Goal: Task Accomplishment & Management: Manage account settings

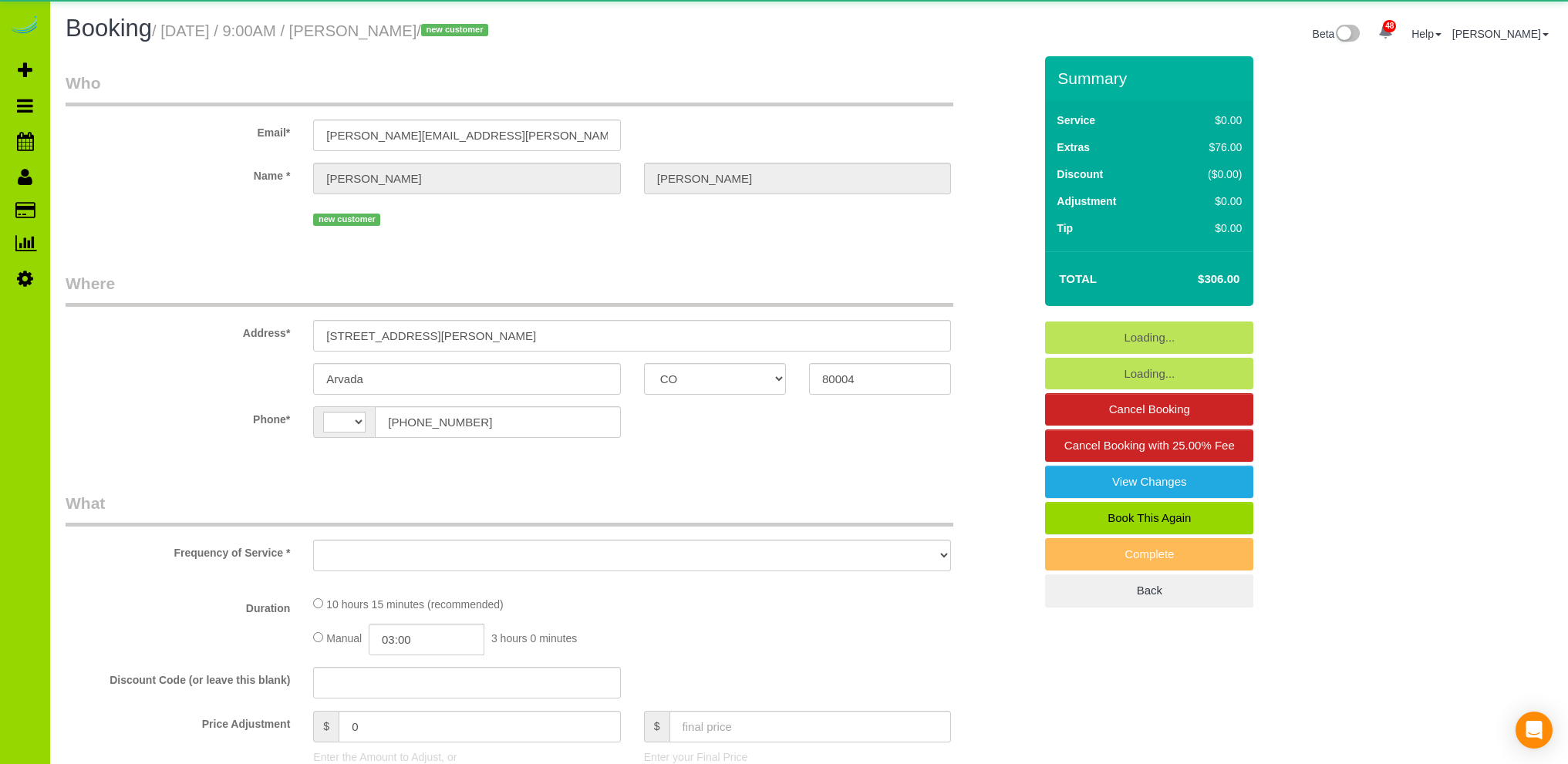
select select "CO"
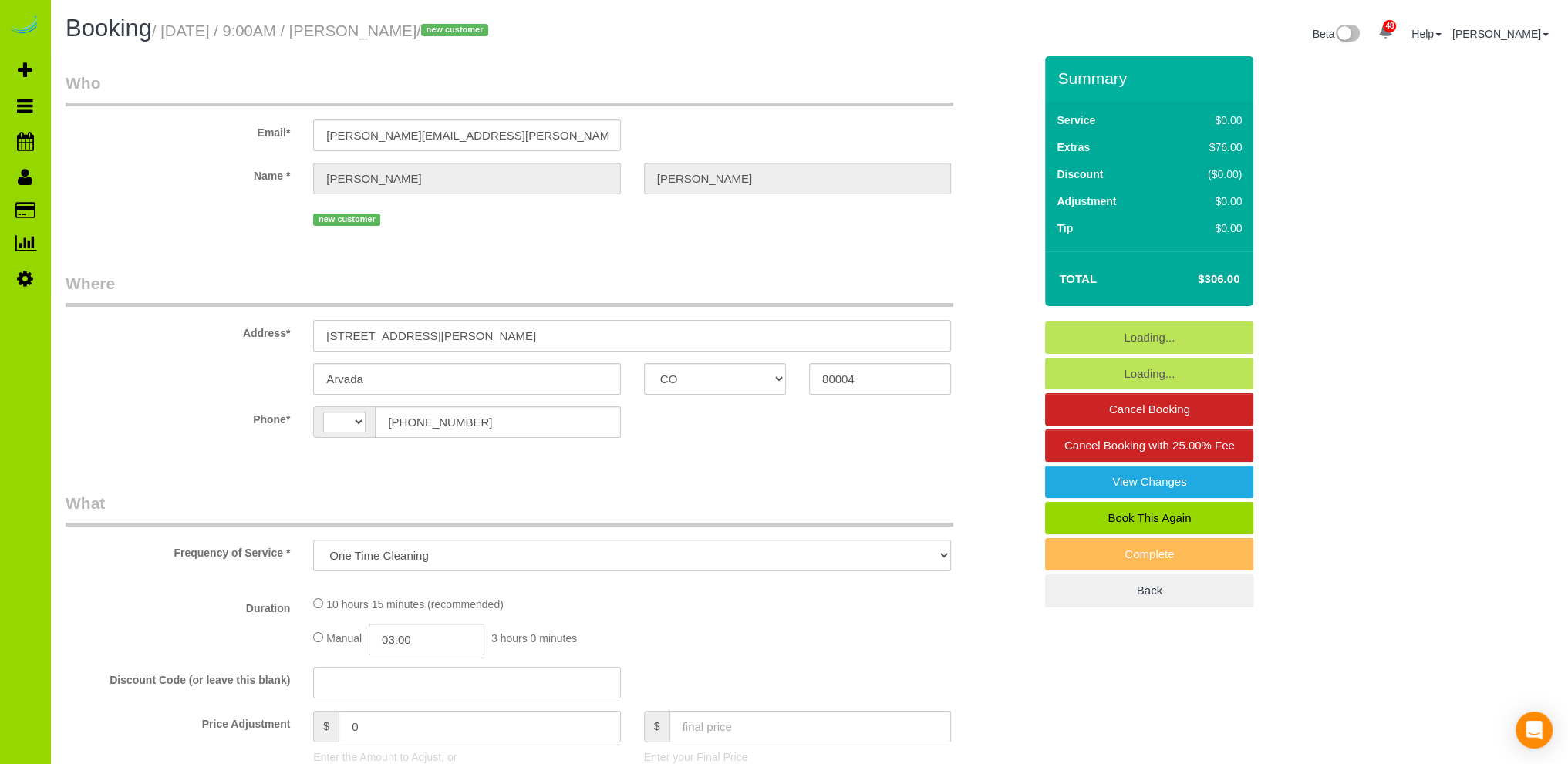
select select "object:1145"
select select "string:[GEOGRAPHIC_DATA]"
select select "2"
select select "number:4"
select select "number:13"
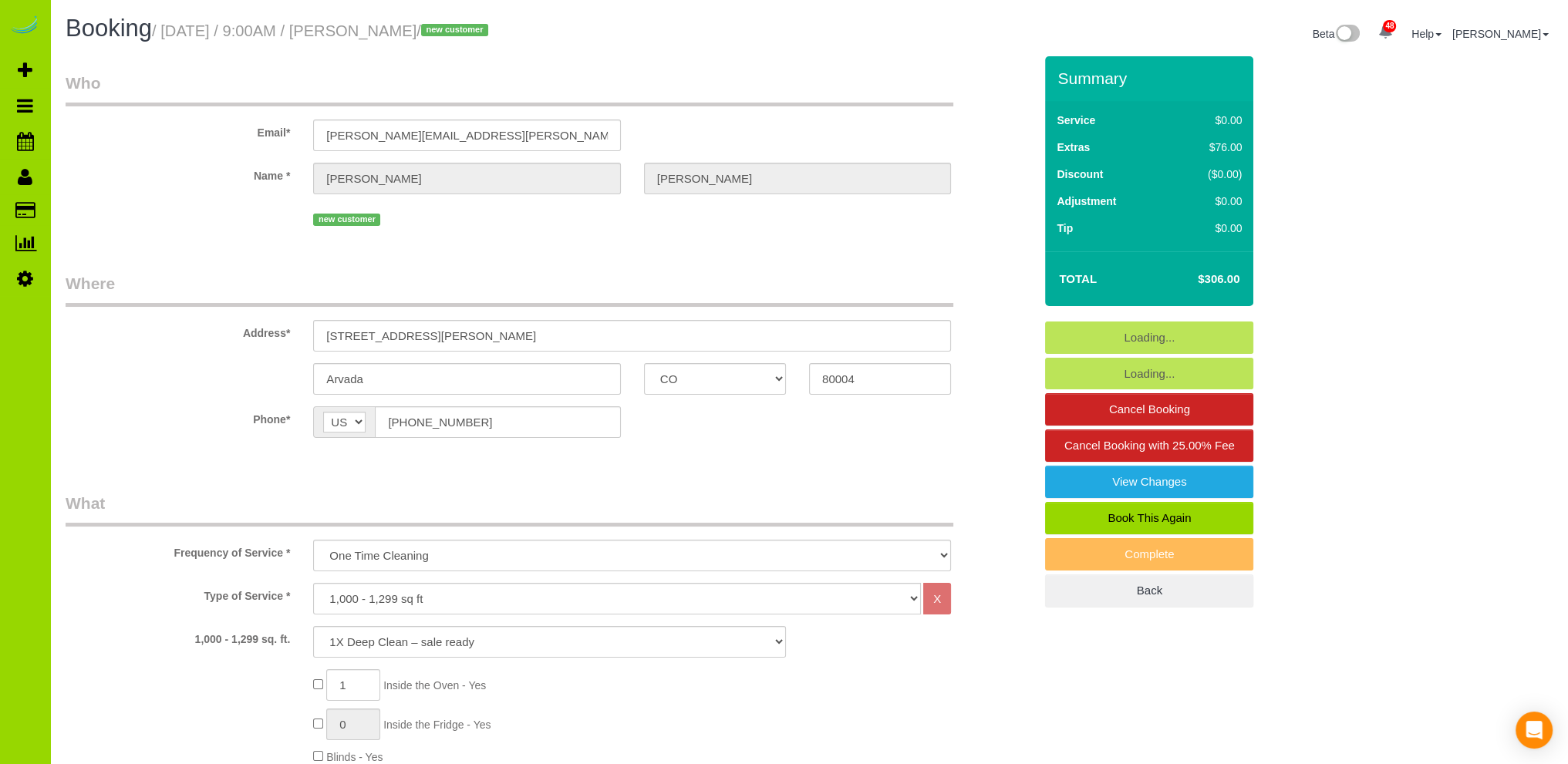
select select "spot1"
click at [705, 457] on fieldset "Where Address* 6144 Pierson St. Arvada AK AL AR AZ CA CO CT DC DE FL GA HI IA I…" at bounding box center [549, 366] width 968 height 189
select select "2"
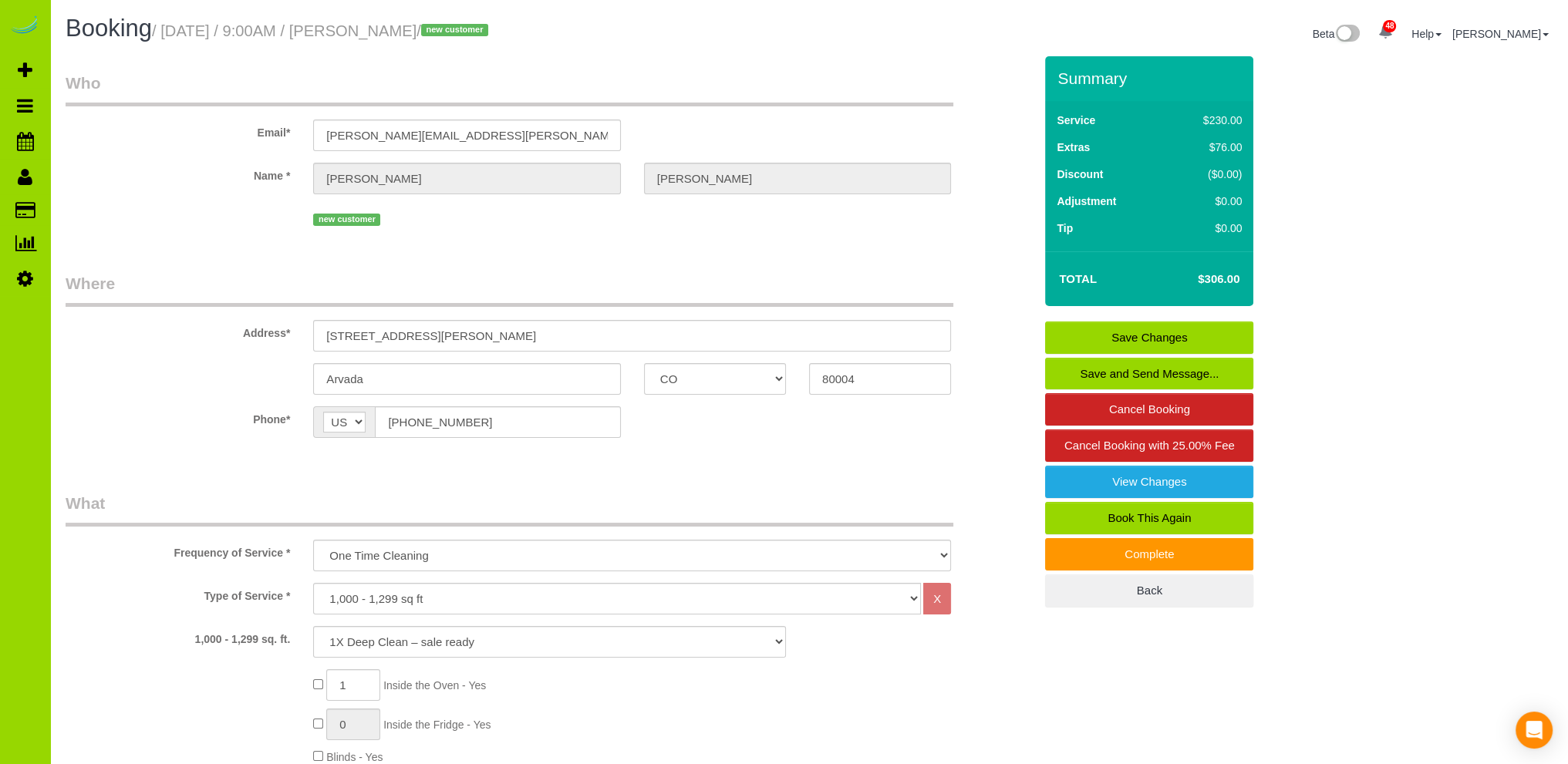
click at [171, 174] on label "Name *" at bounding box center [177, 173] width 247 height 20
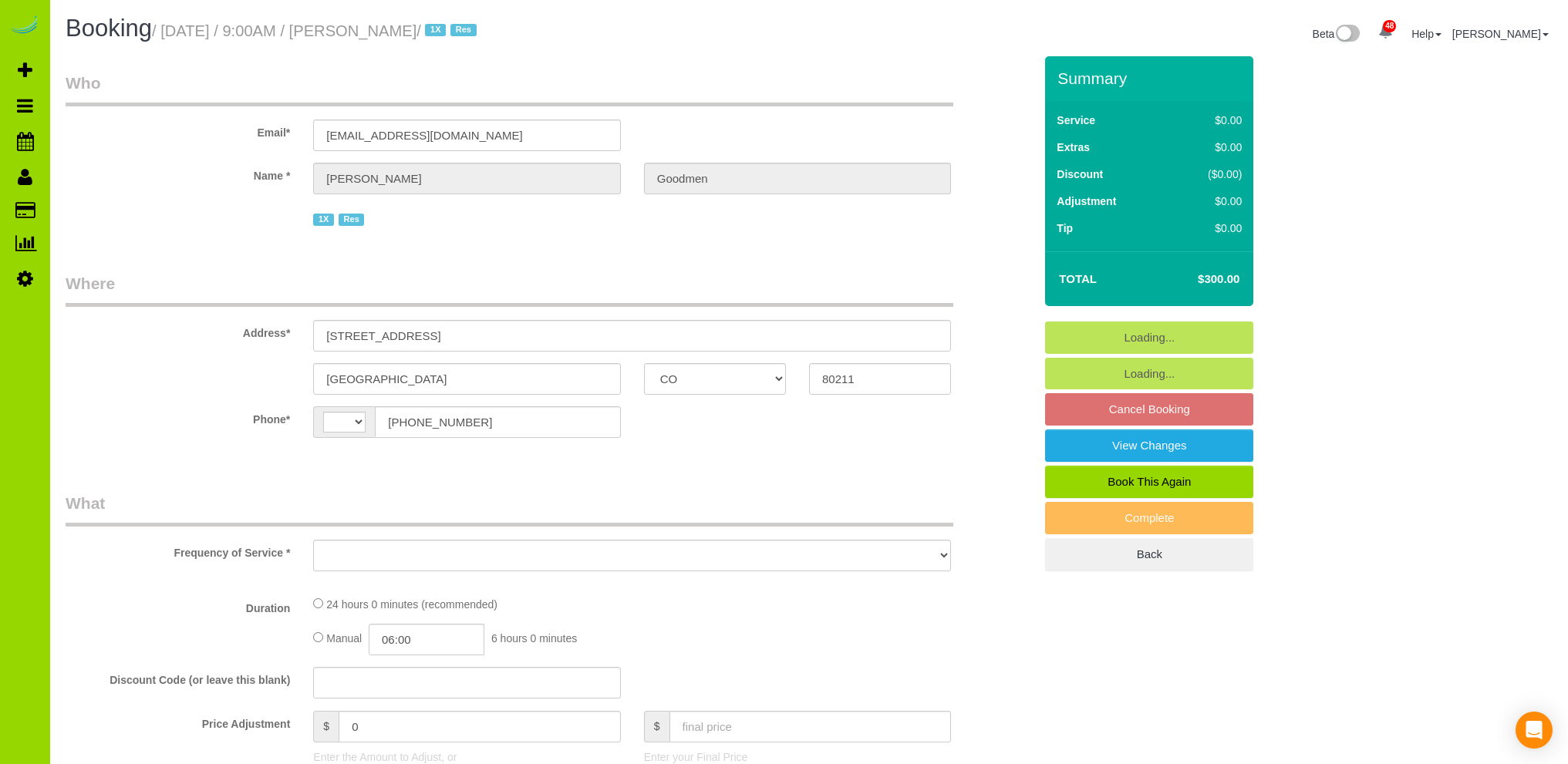
select select "CO"
select select "string:[GEOGRAPHIC_DATA]"
select select "object:1215"
select select "string:fspay-9e0d0f0c-dac9-4207-b025-a0f9196744d7"
select select "4"
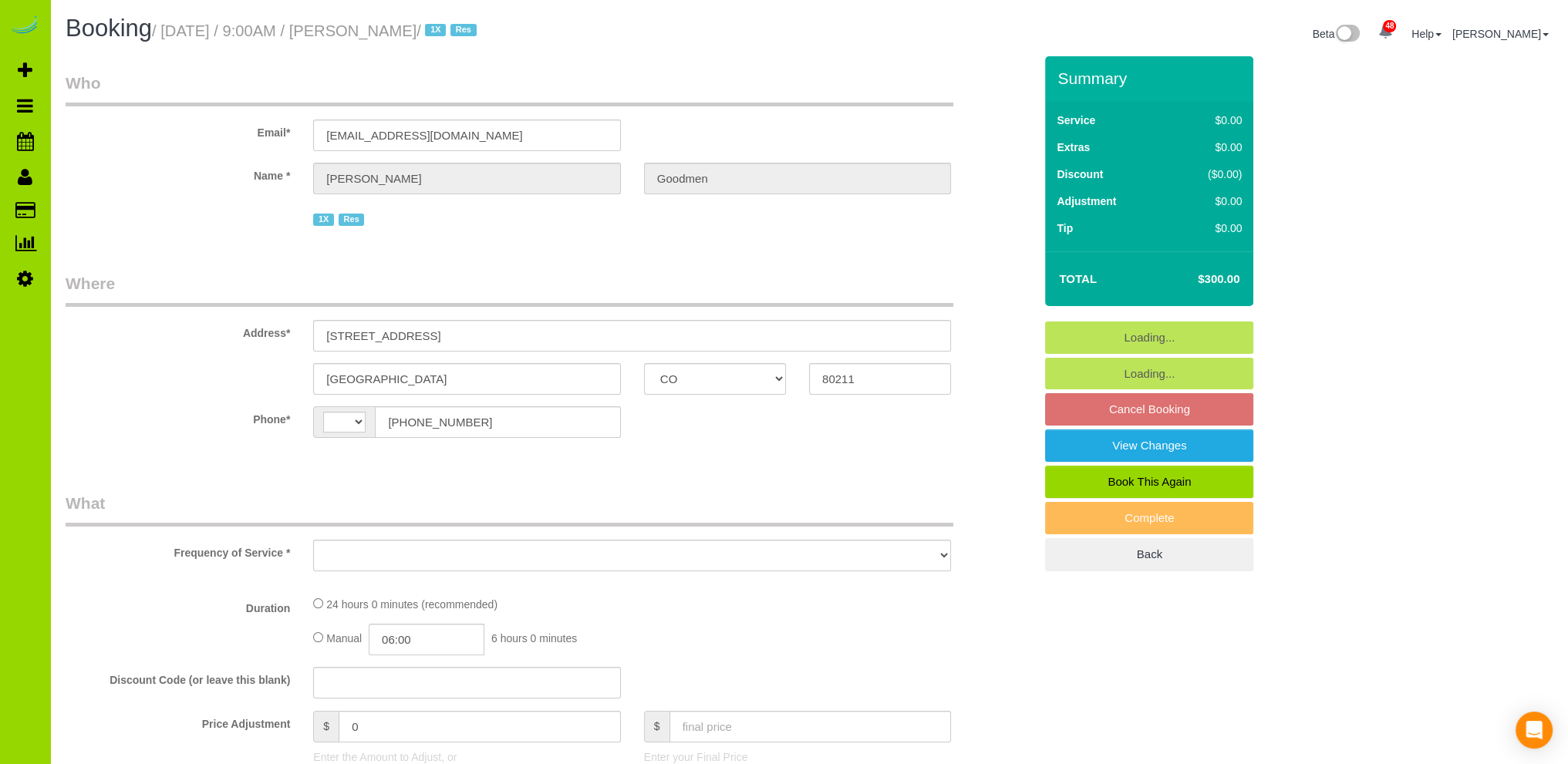
select select "spot1"
select select "number:7"
select select "number:17"
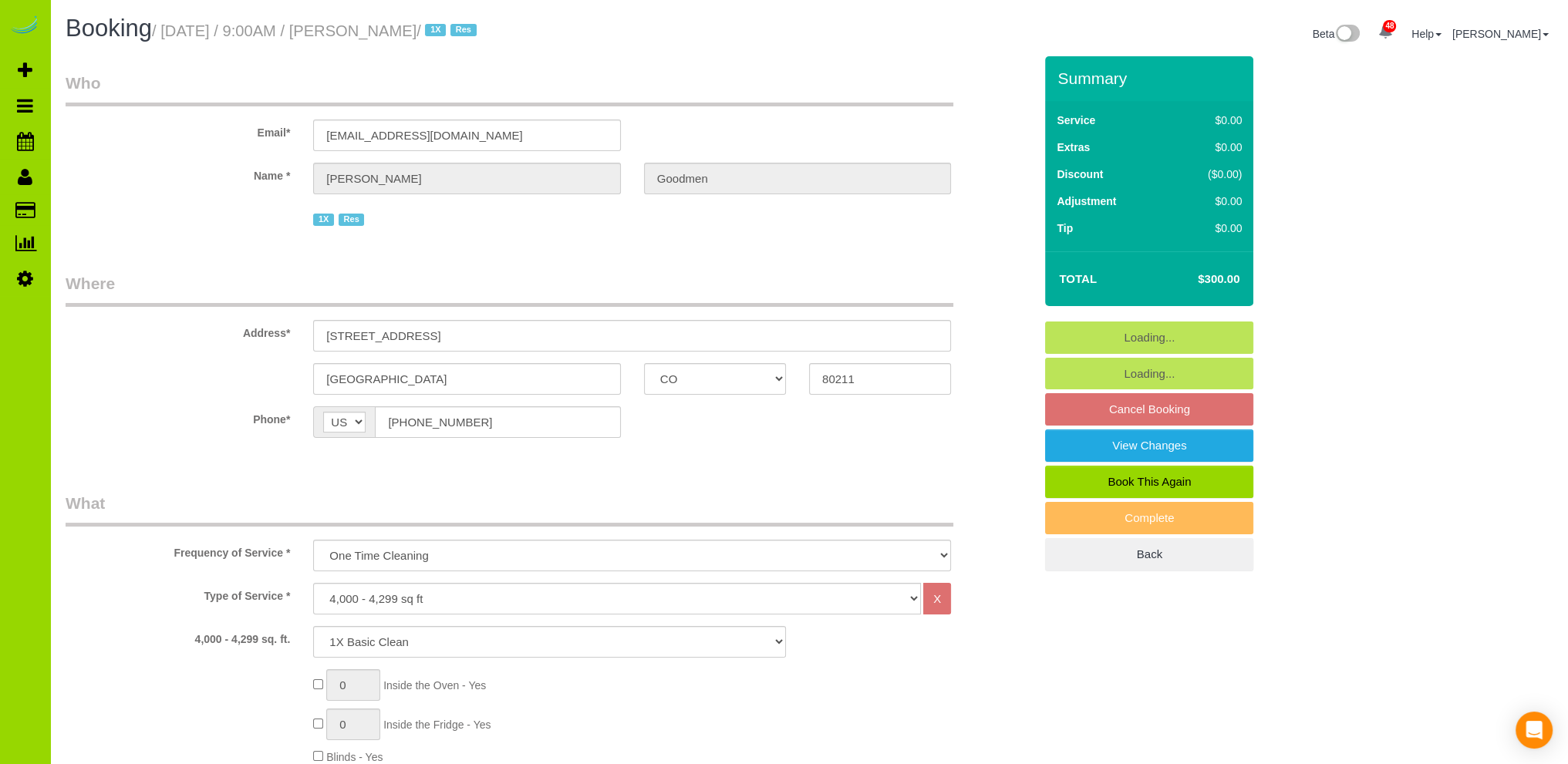
select select "4"
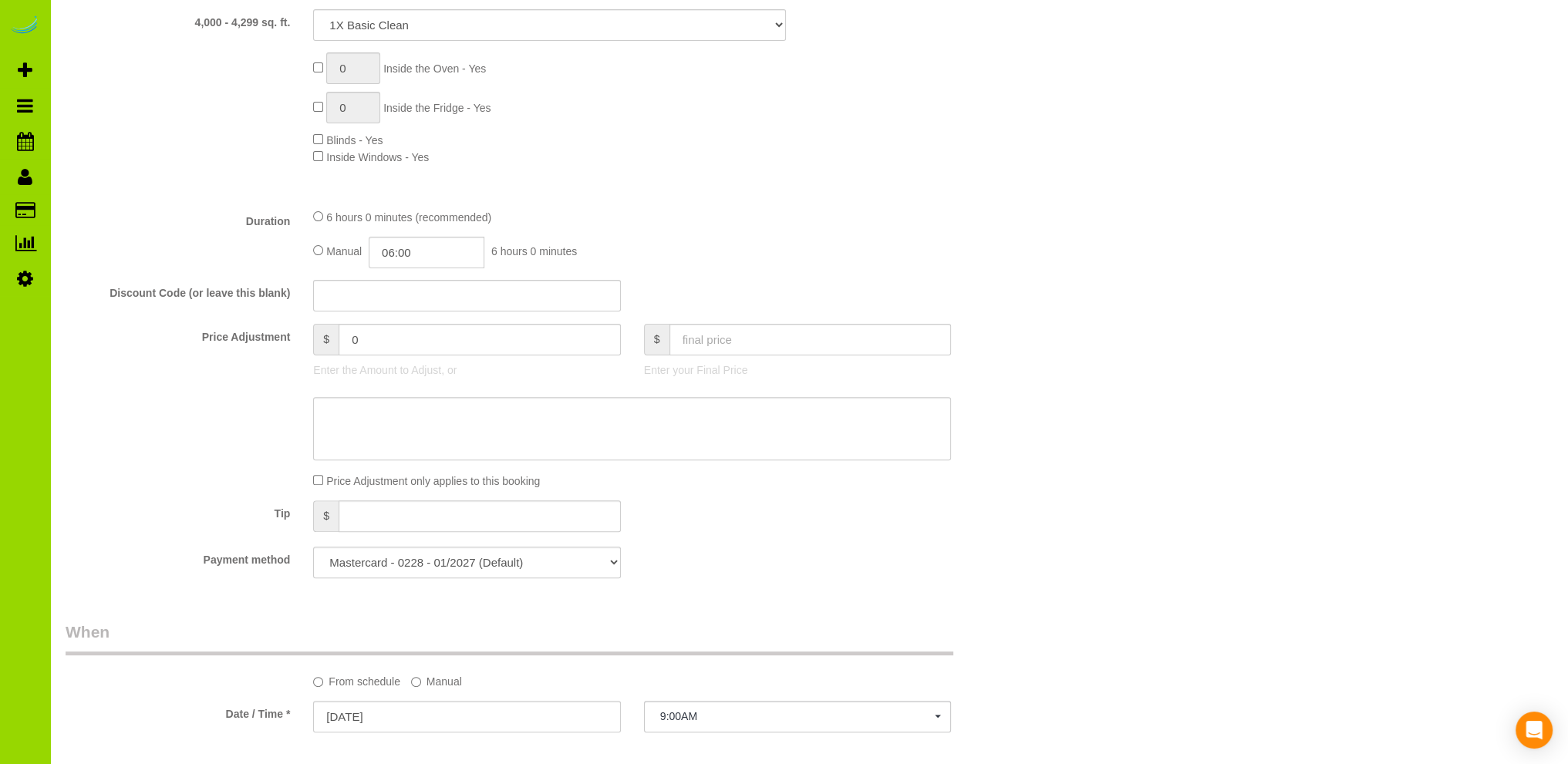
scroll to position [1079, 0]
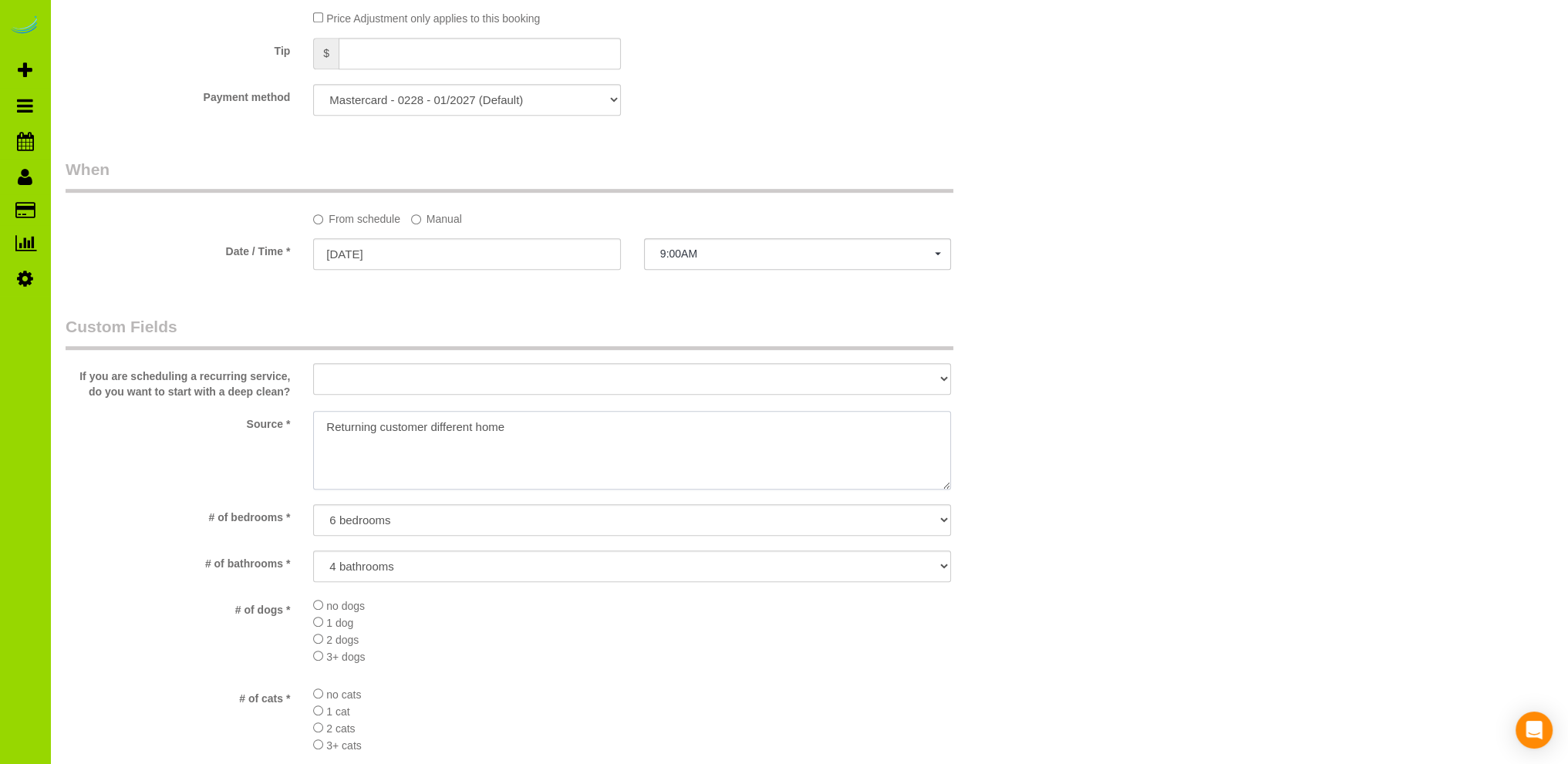
click at [375, 428] on textarea at bounding box center [632, 450] width 638 height 79
click at [435, 427] on textarea at bounding box center [632, 450] width 638 height 79
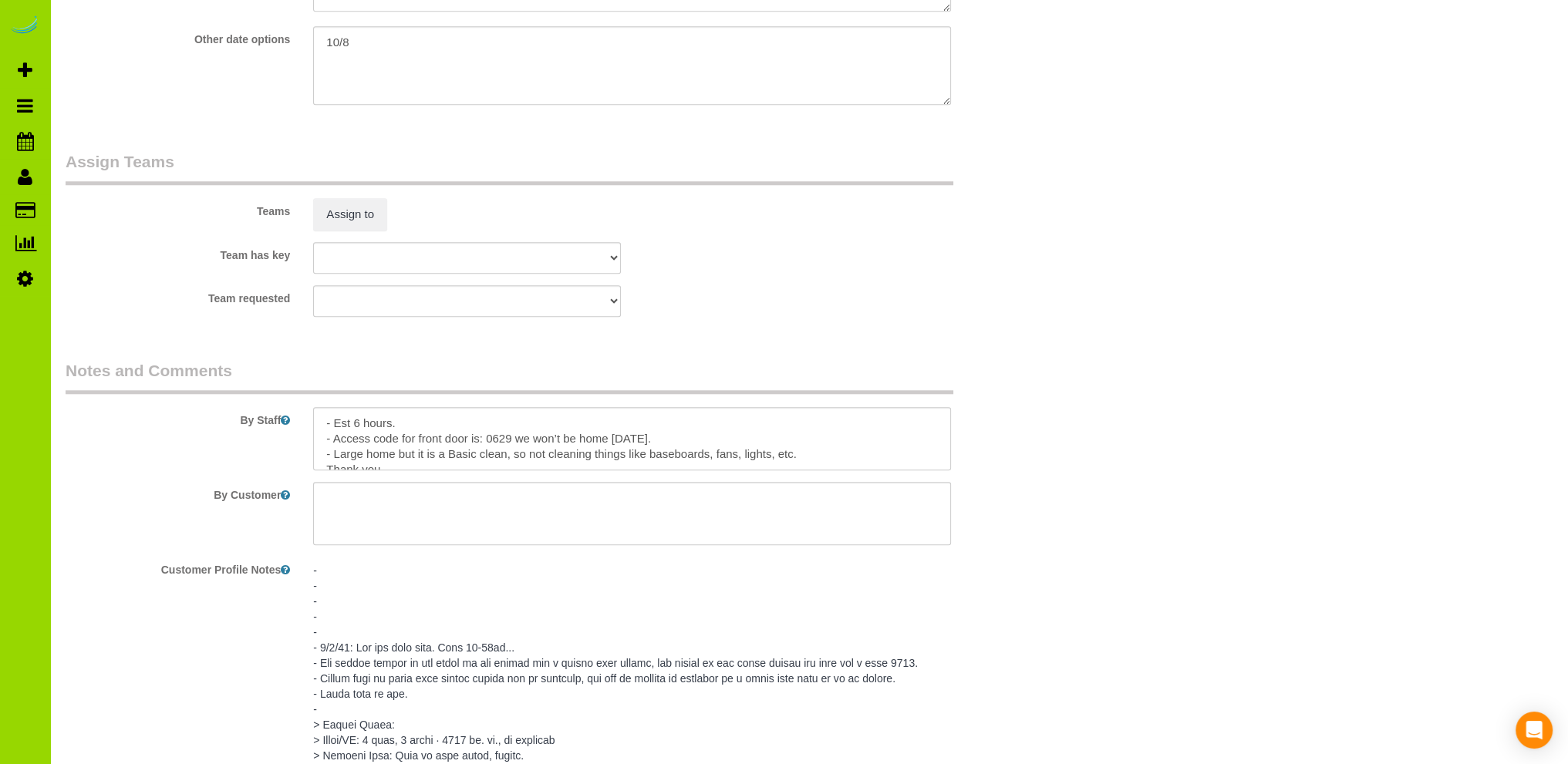
scroll to position [2158, 0]
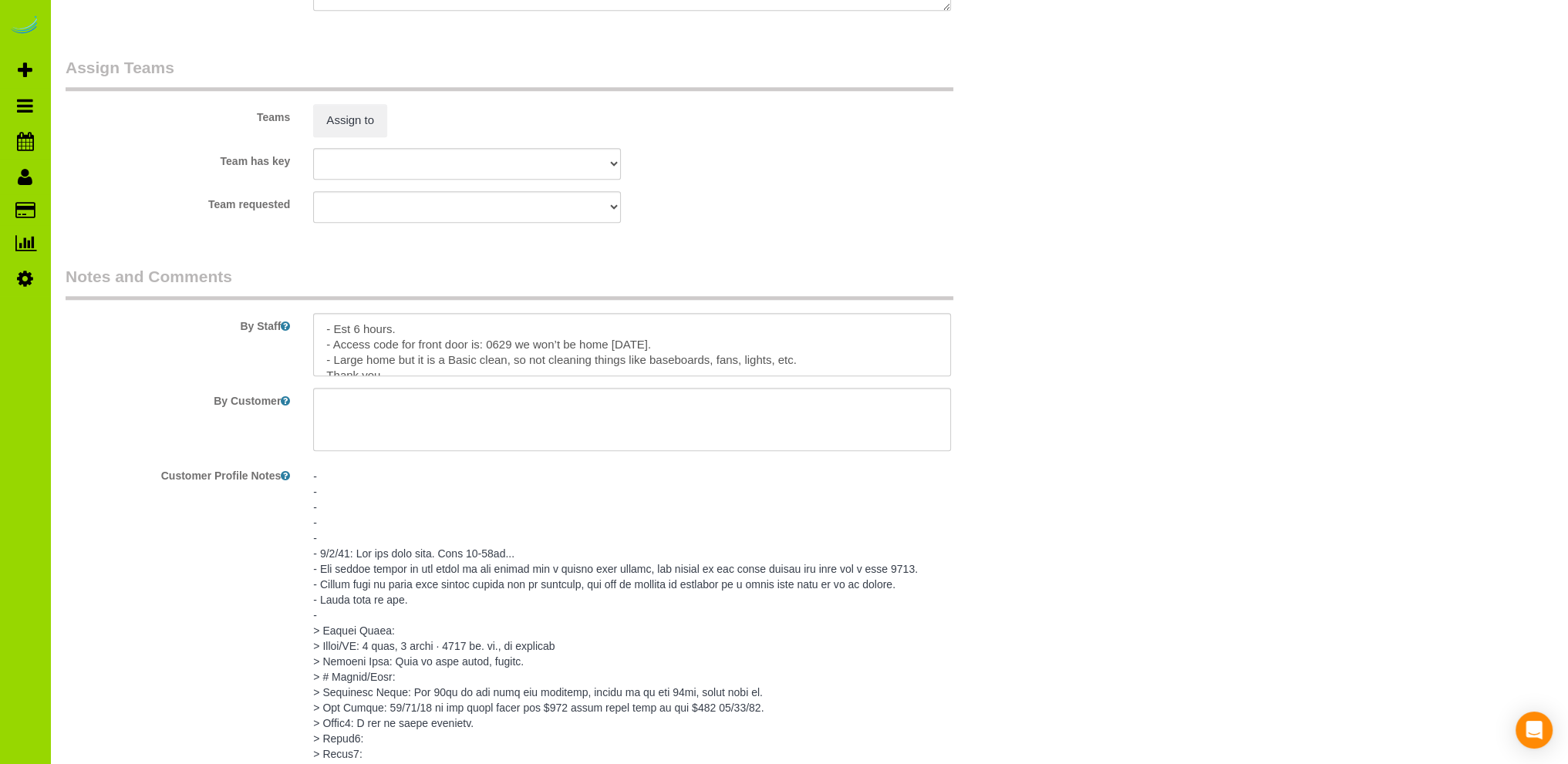
type textarea "Prev client, different home"
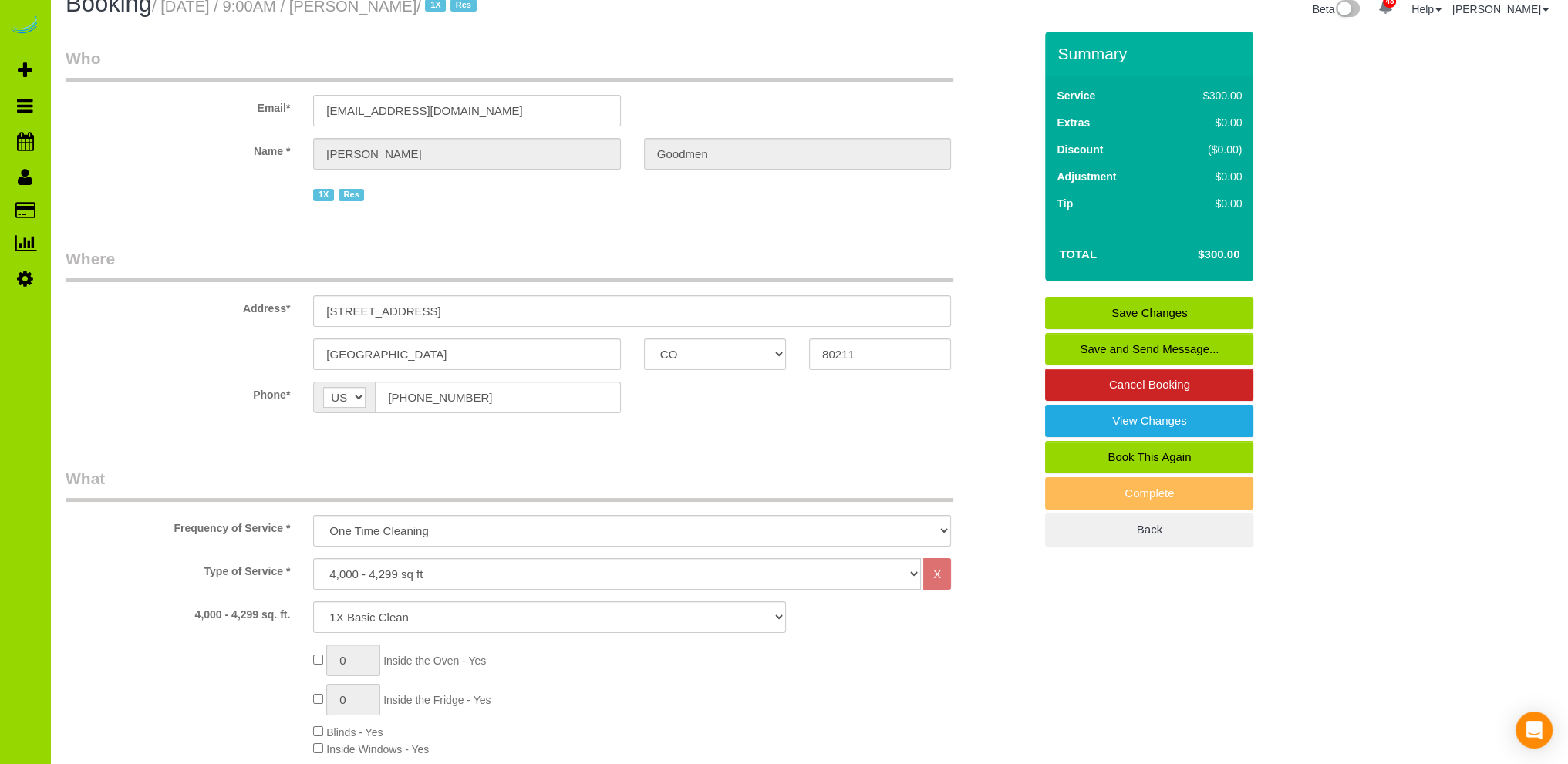
scroll to position [0, 0]
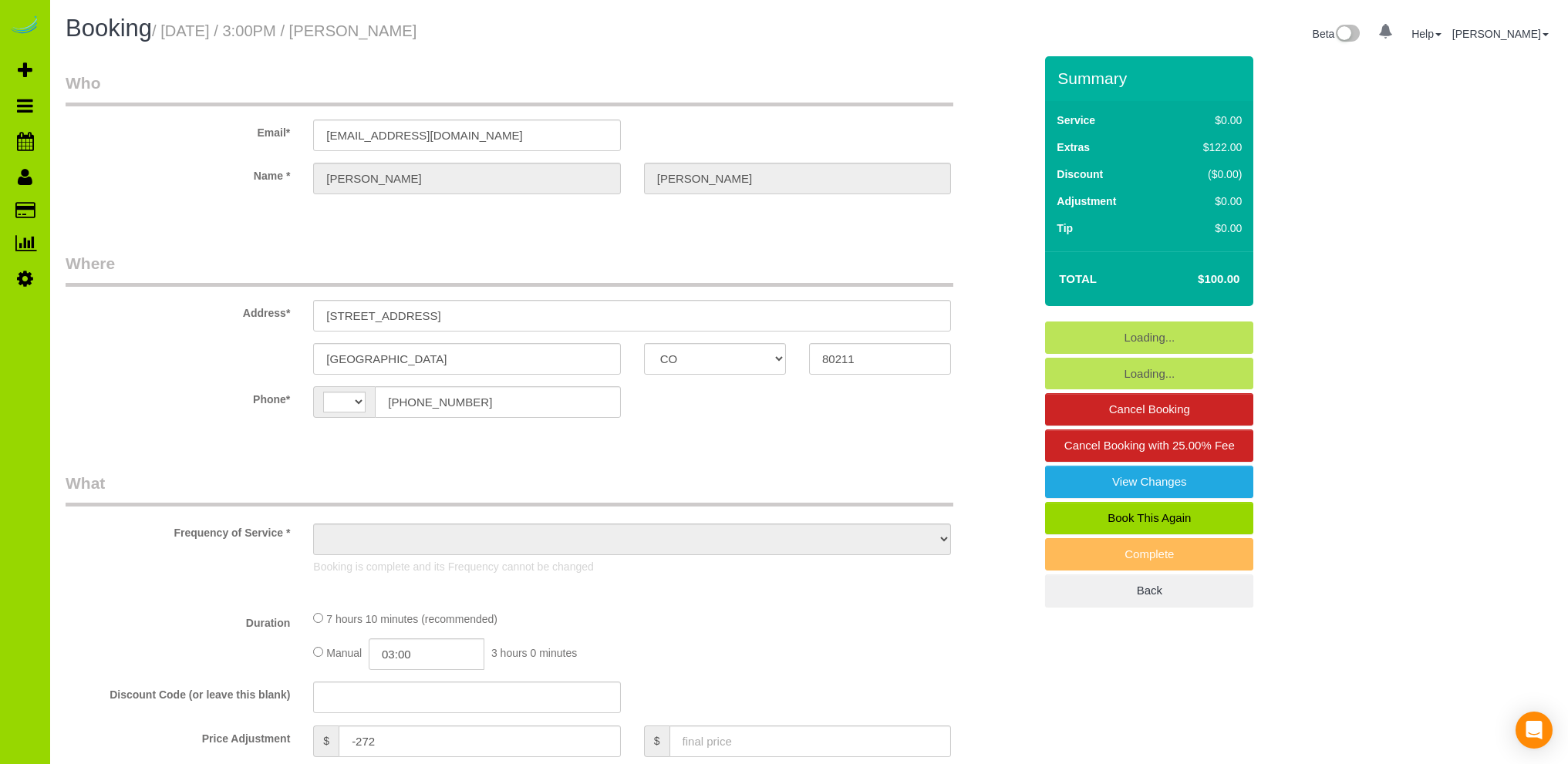
select select "CO"
select select "object:741"
select select "number:3"
select select "number:16"
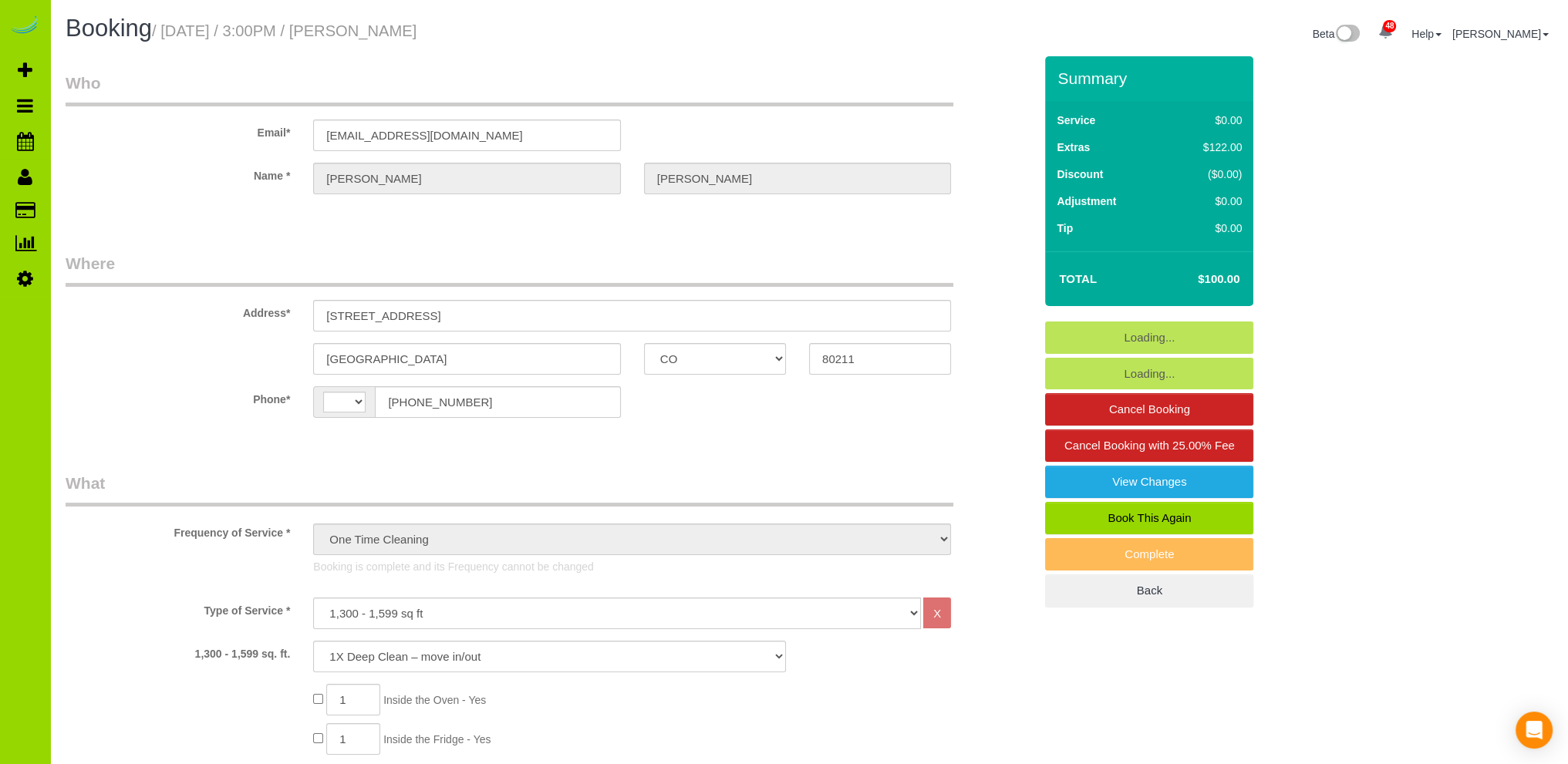
select select "string:[GEOGRAPHIC_DATA]"
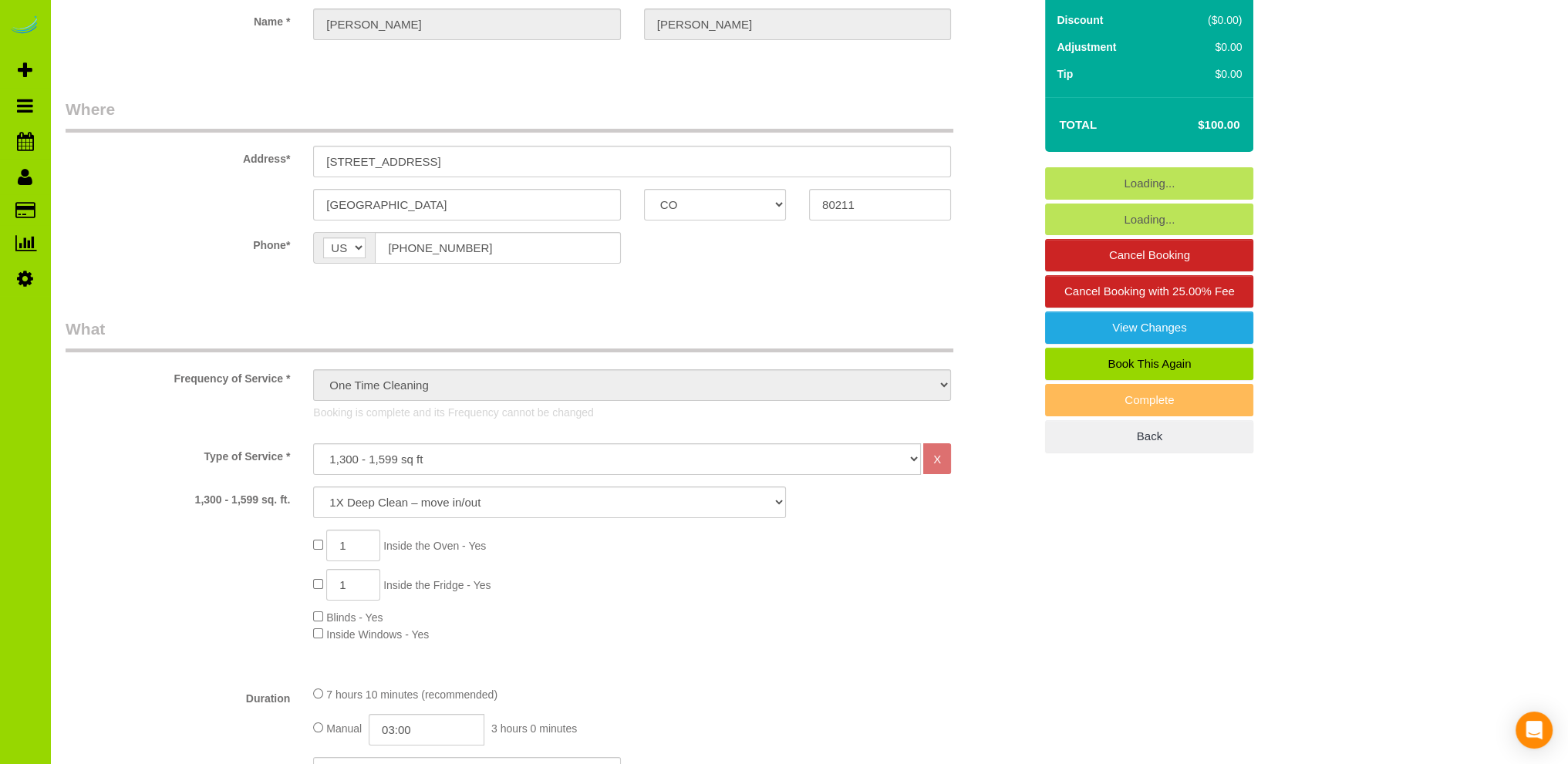
scroll to position [617, 0]
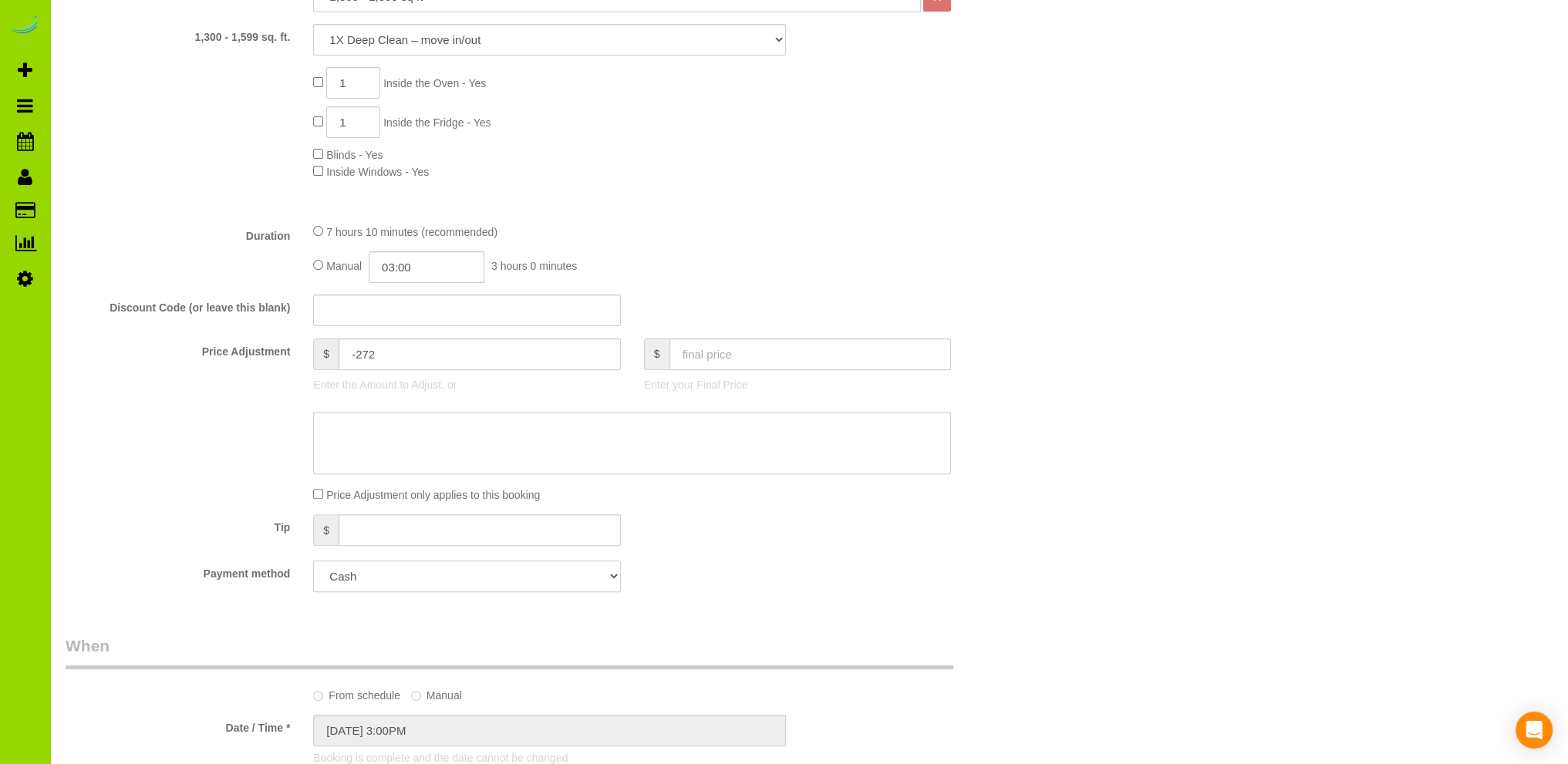
click at [520, 573] on select "Add Credit Card Cash Check Paypal" at bounding box center [466, 575] width 307 height 31
click at [790, 518] on div "Tip $" at bounding box center [548, 531] width 991 height 35
click at [832, 563] on div "Payment method Add Credit Card Cash Check Paypal" at bounding box center [548, 575] width 991 height 31
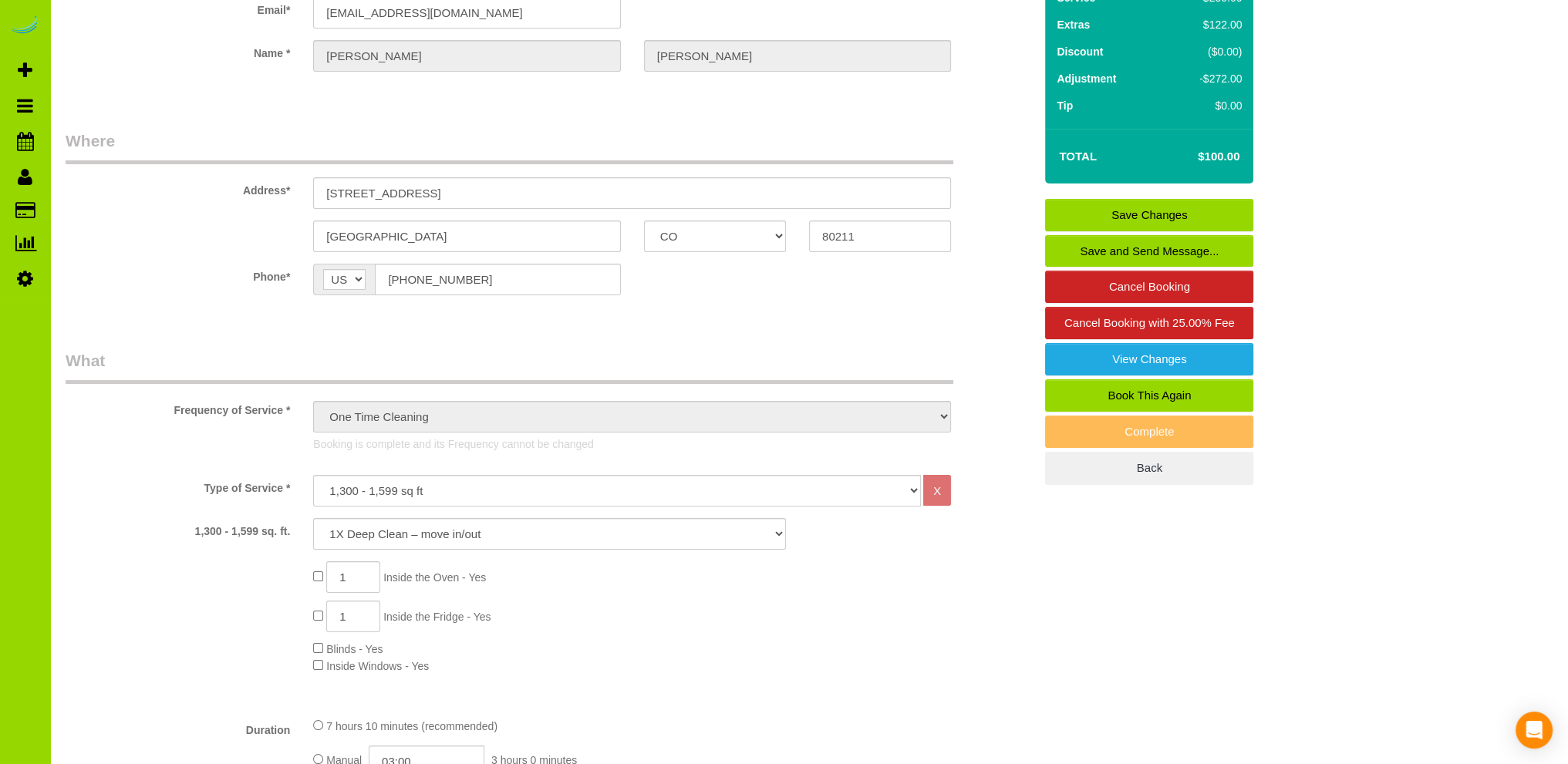
scroll to position [0, 0]
